Goal: Task Accomplishment & Management: Manage account settings

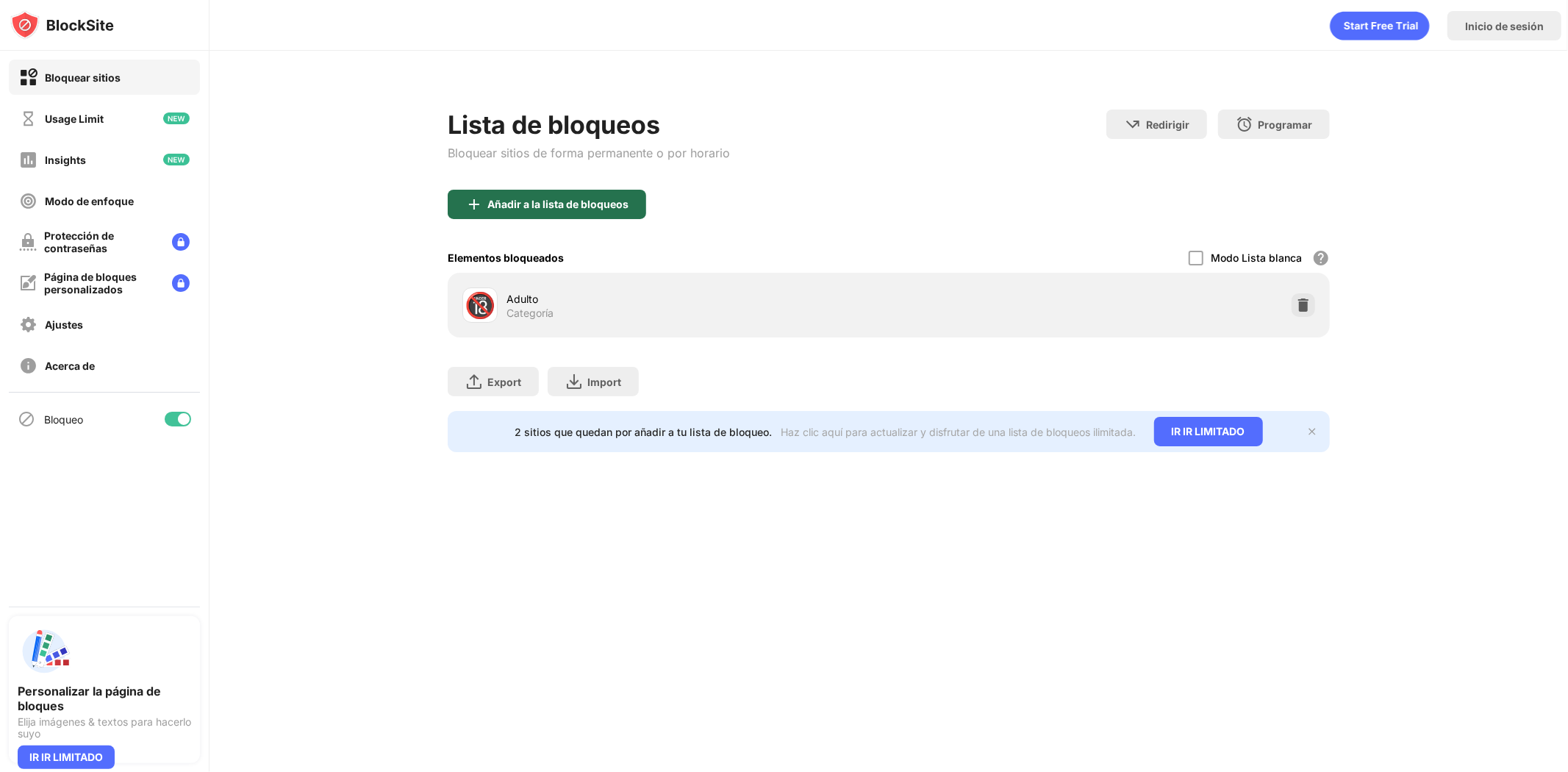
click at [602, 204] on div "Añadir a la lista de bloqueos" at bounding box center [558, 204] width 141 height 12
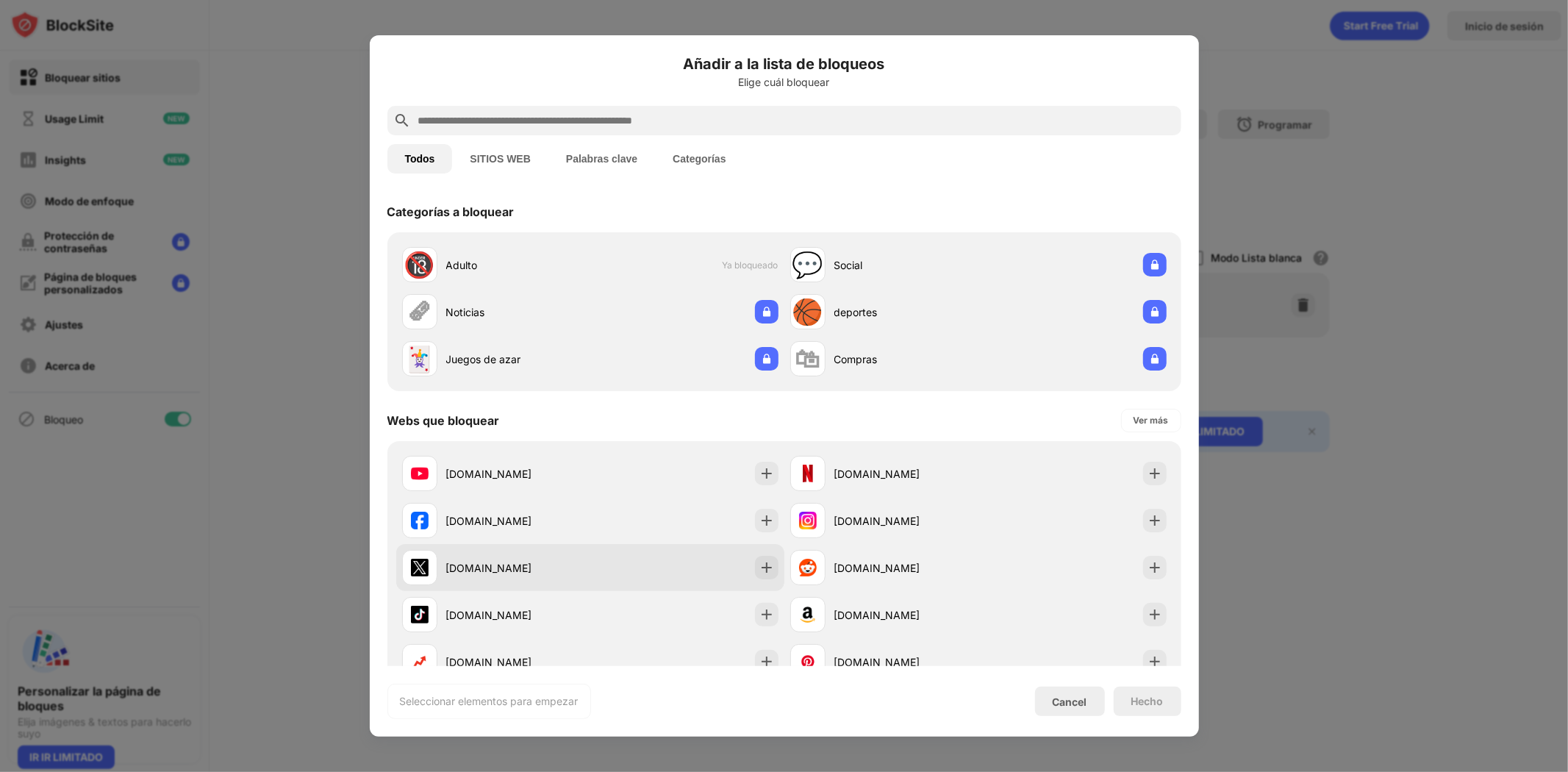
click at [656, 566] on div "x.com" at bounding box center [590, 568] width 388 height 47
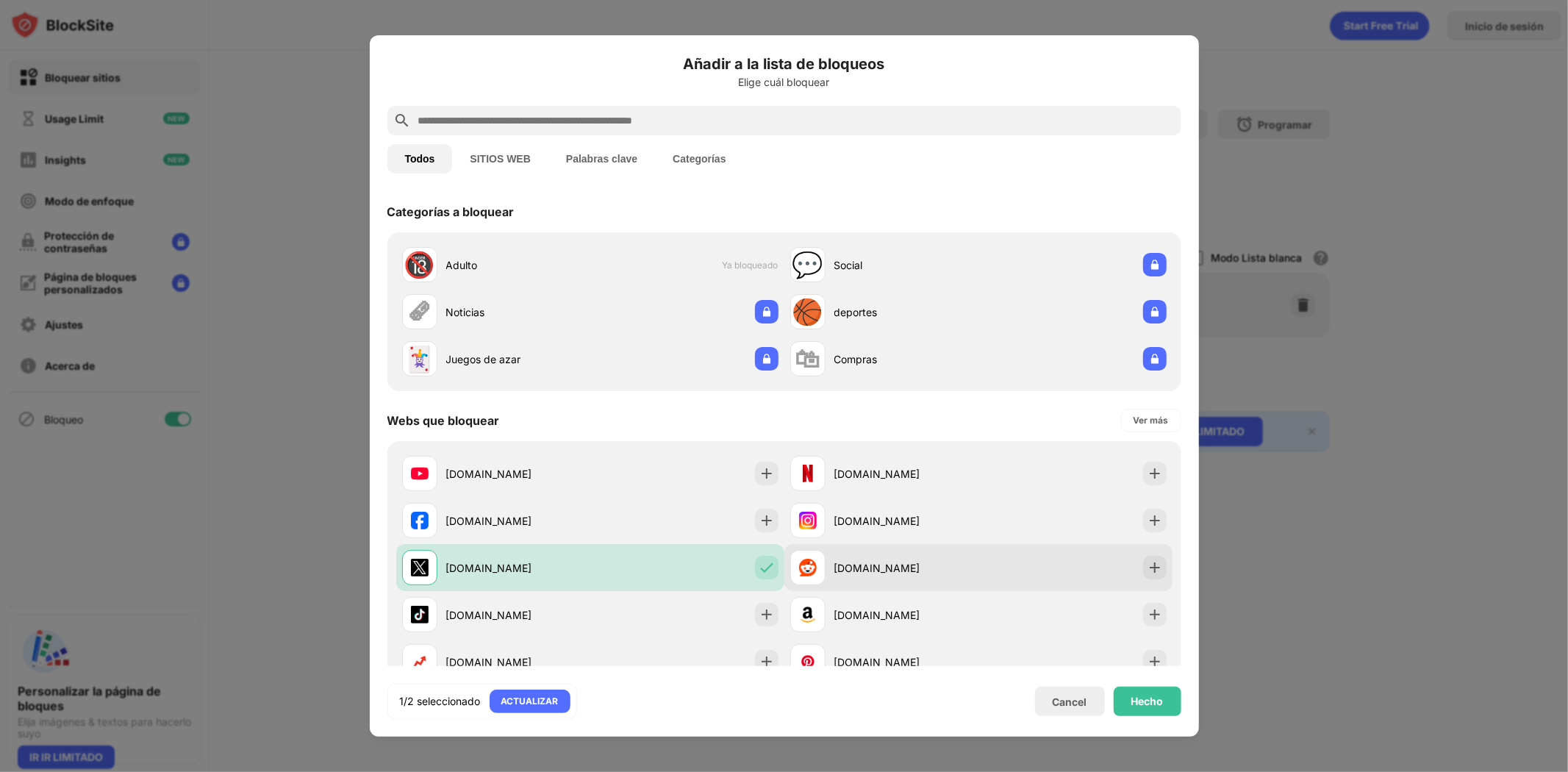
click at [1090, 568] on div "reddit.com" at bounding box center [978, 568] width 388 height 47
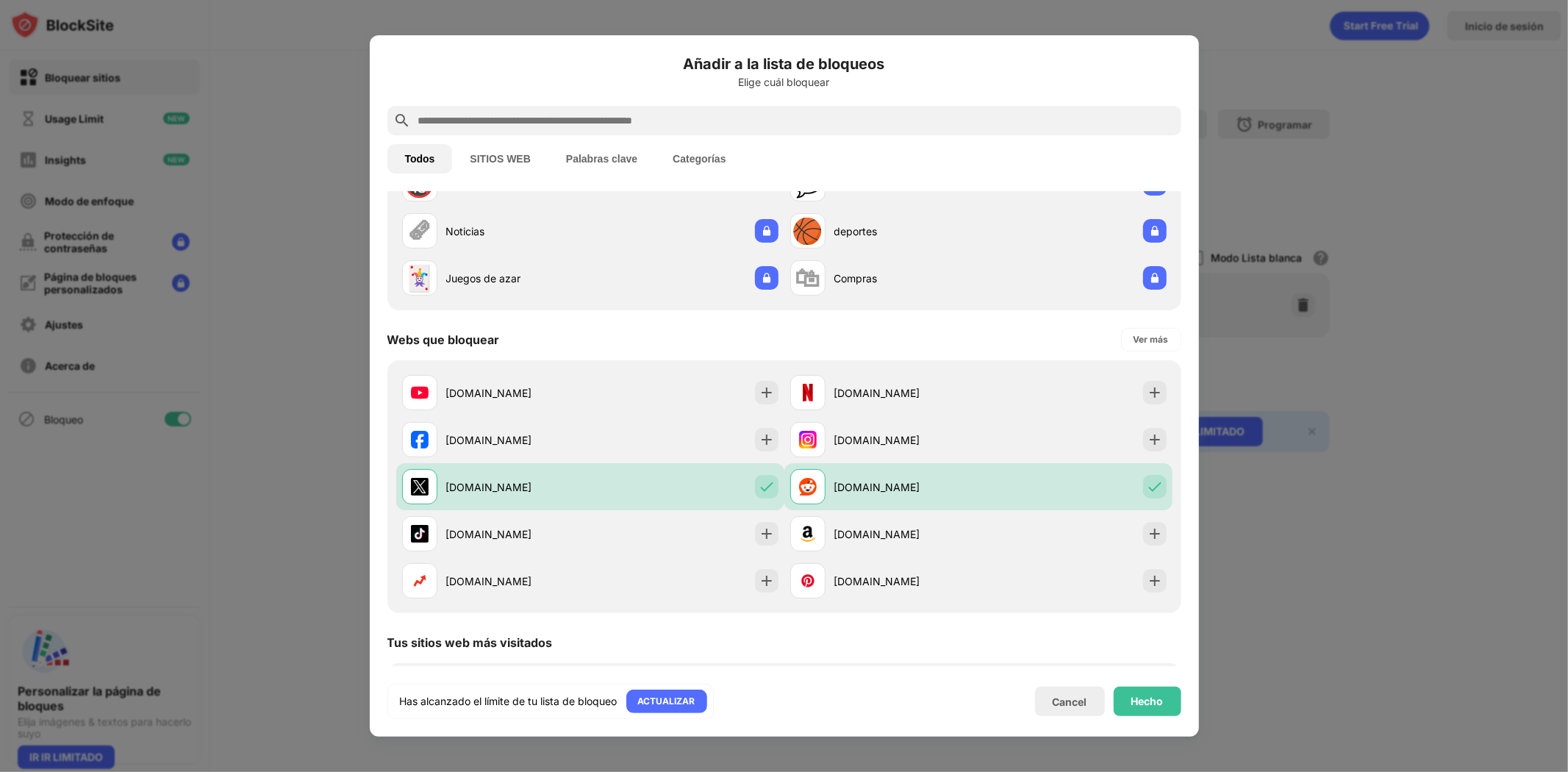
scroll to position [82, 0]
click at [920, 583] on div "pinterest.com" at bounding box center [906, 580] width 144 height 15
click at [1152, 592] on div "pinterest.com" at bounding box center [978, 580] width 388 height 47
click at [1147, 582] on img at bounding box center [1155, 580] width 15 height 15
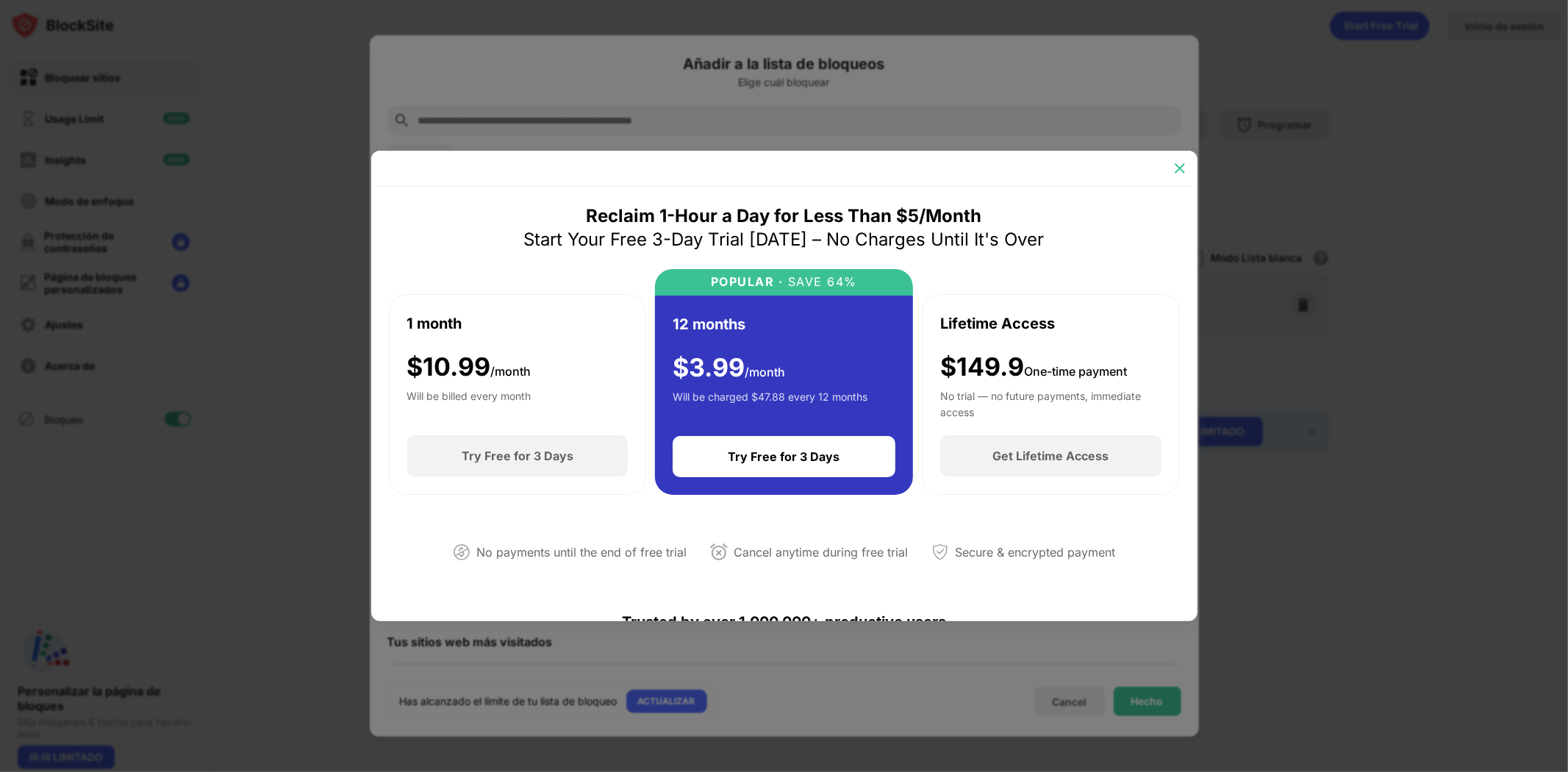
click at [1177, 164] on img at bounding box center [1180, 169] width 15 height 15
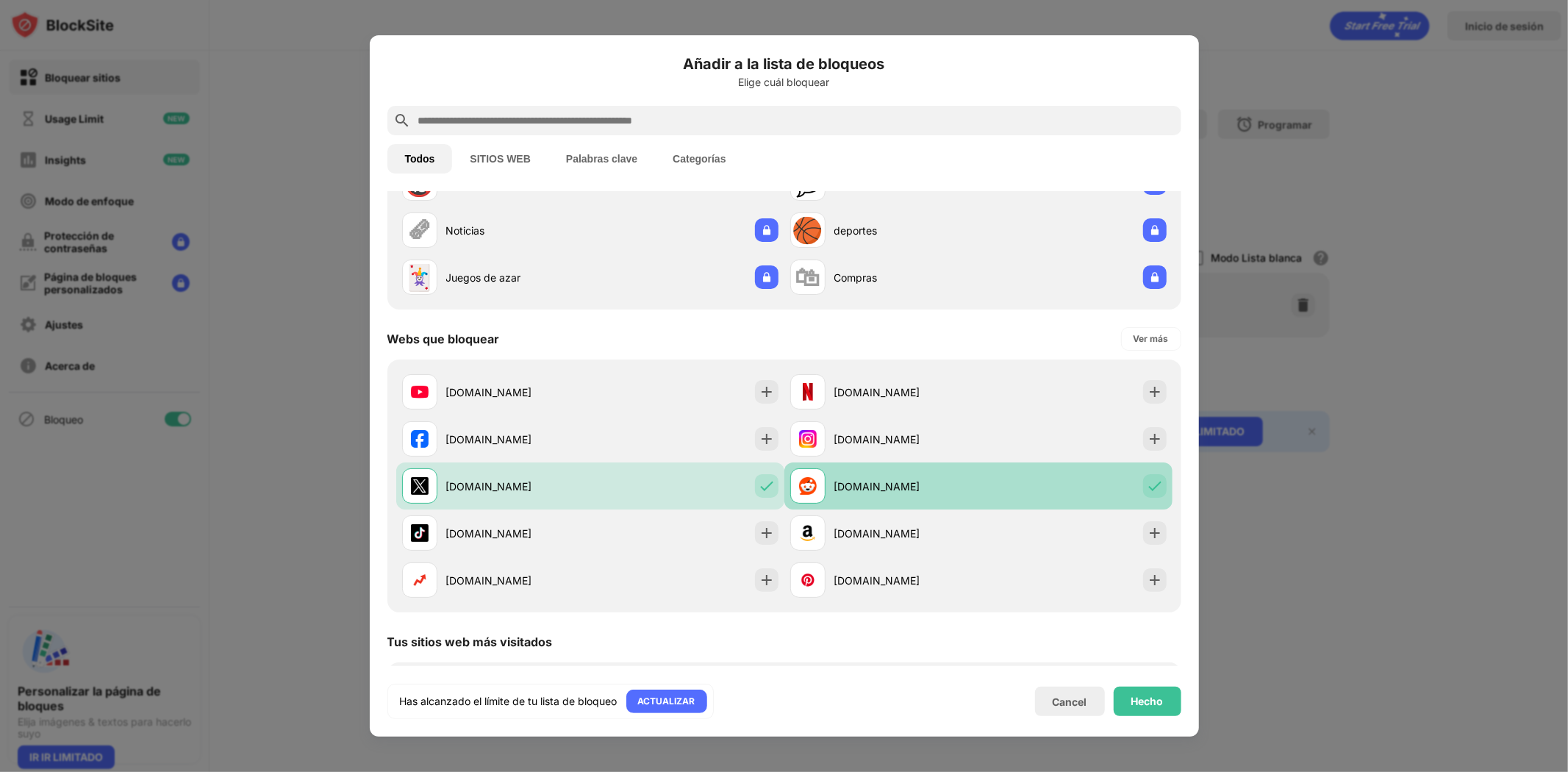
click at [1147, 482] on img at bounding box center [1155, 486] width 15 height 15
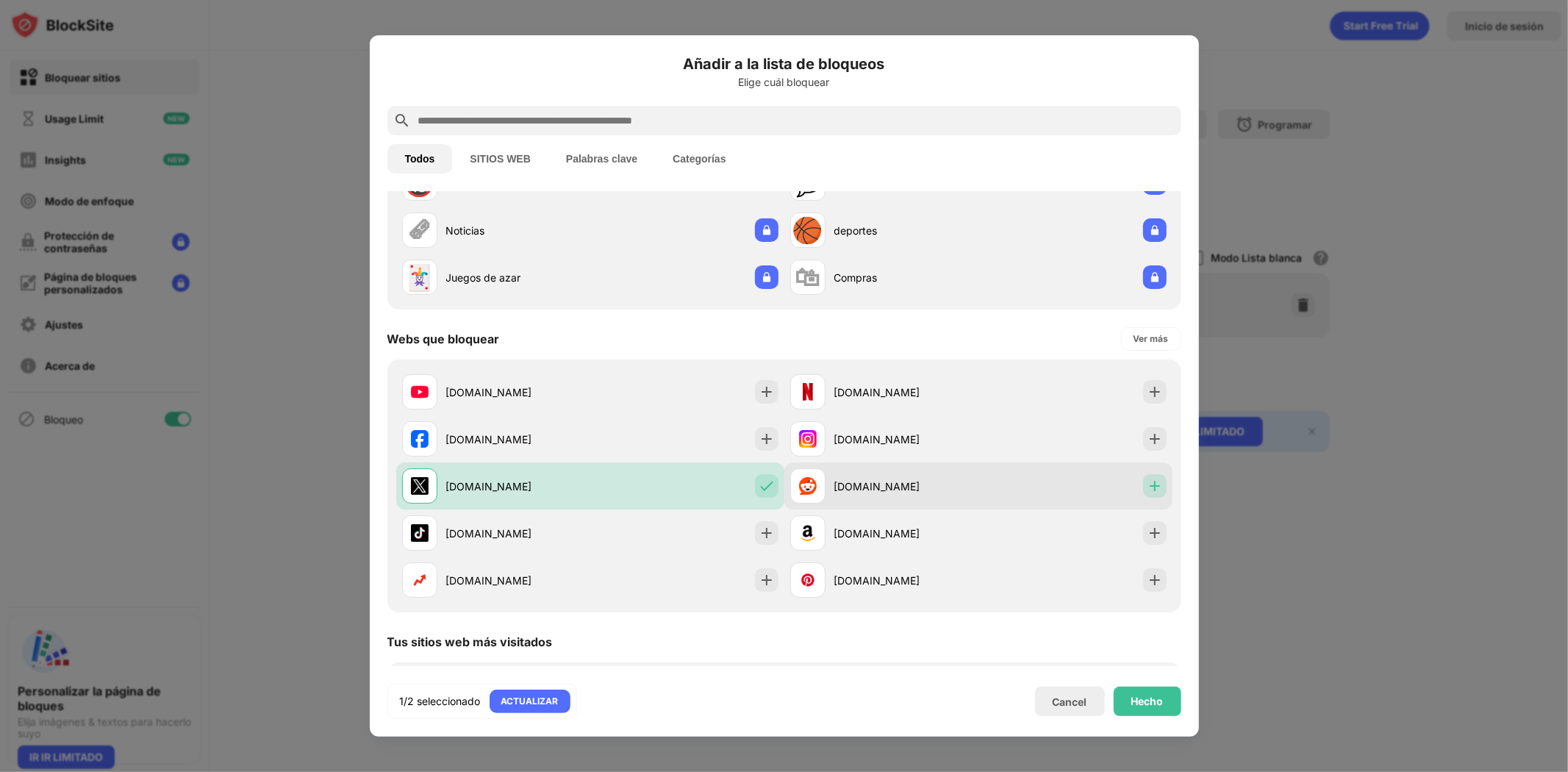
click at [1147, 491] on img at bounding box center [1155, 486] width 15 height 15
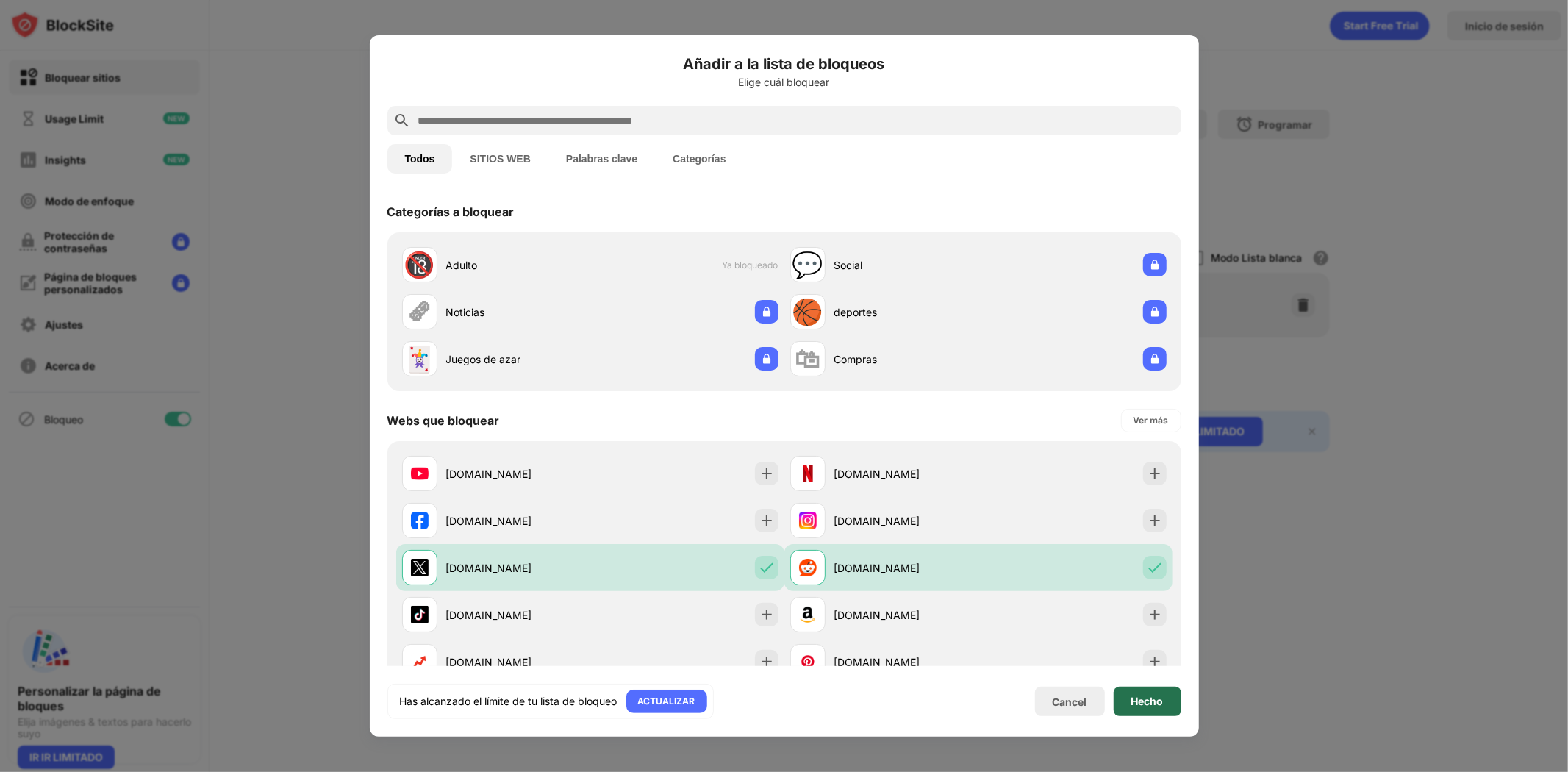
click at [1161, 704] on div "Hecho" at bounding box center [1147, 701] width 32 height 12
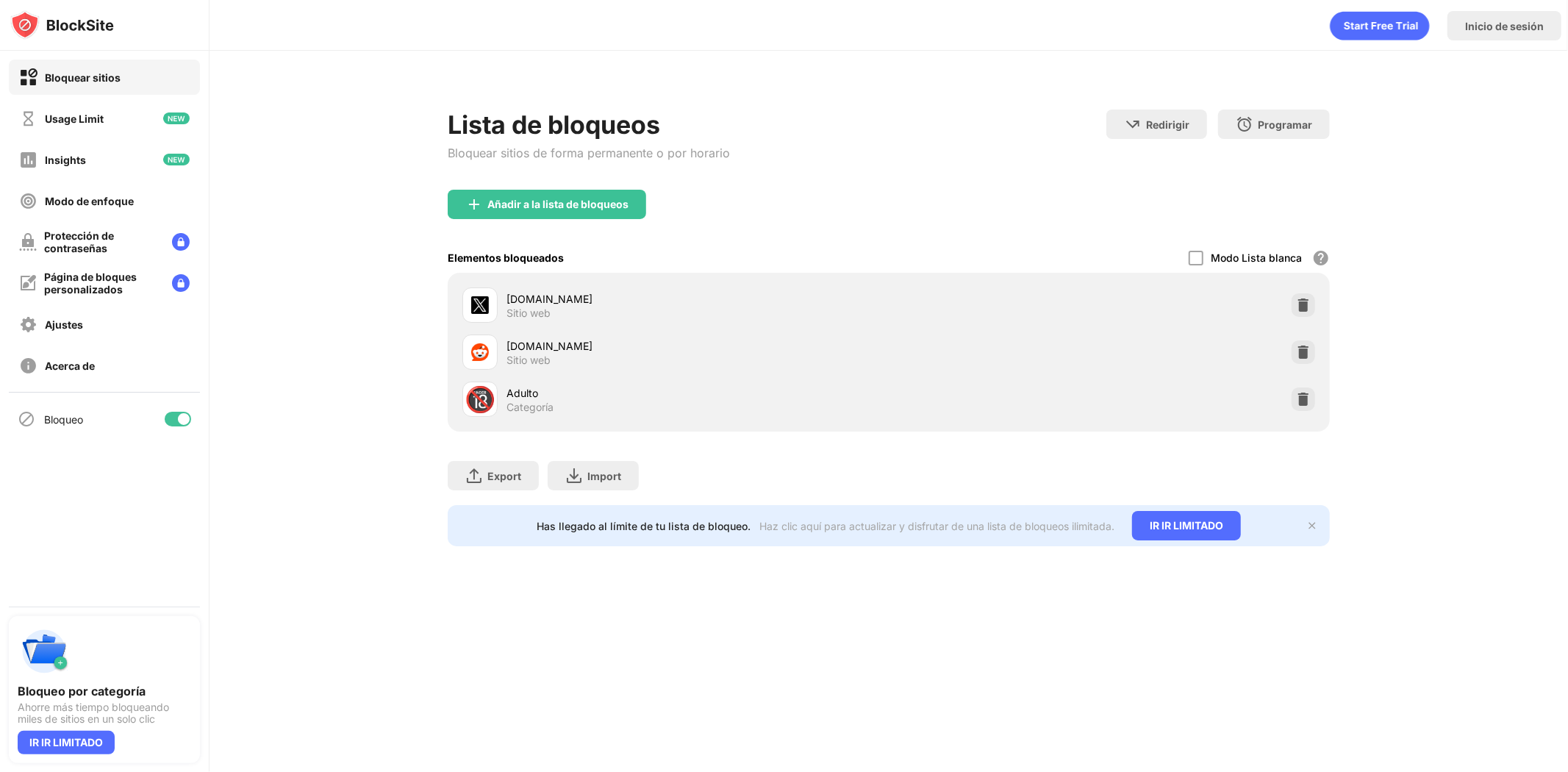
click at [174, 417] on div at bounding box center [178, 419] width 27 height 15
click at [174, 420] on div at bounding box center [172, 419] width 12 height 12
